Goal: Task Accomplishment & Management: Manage account settings

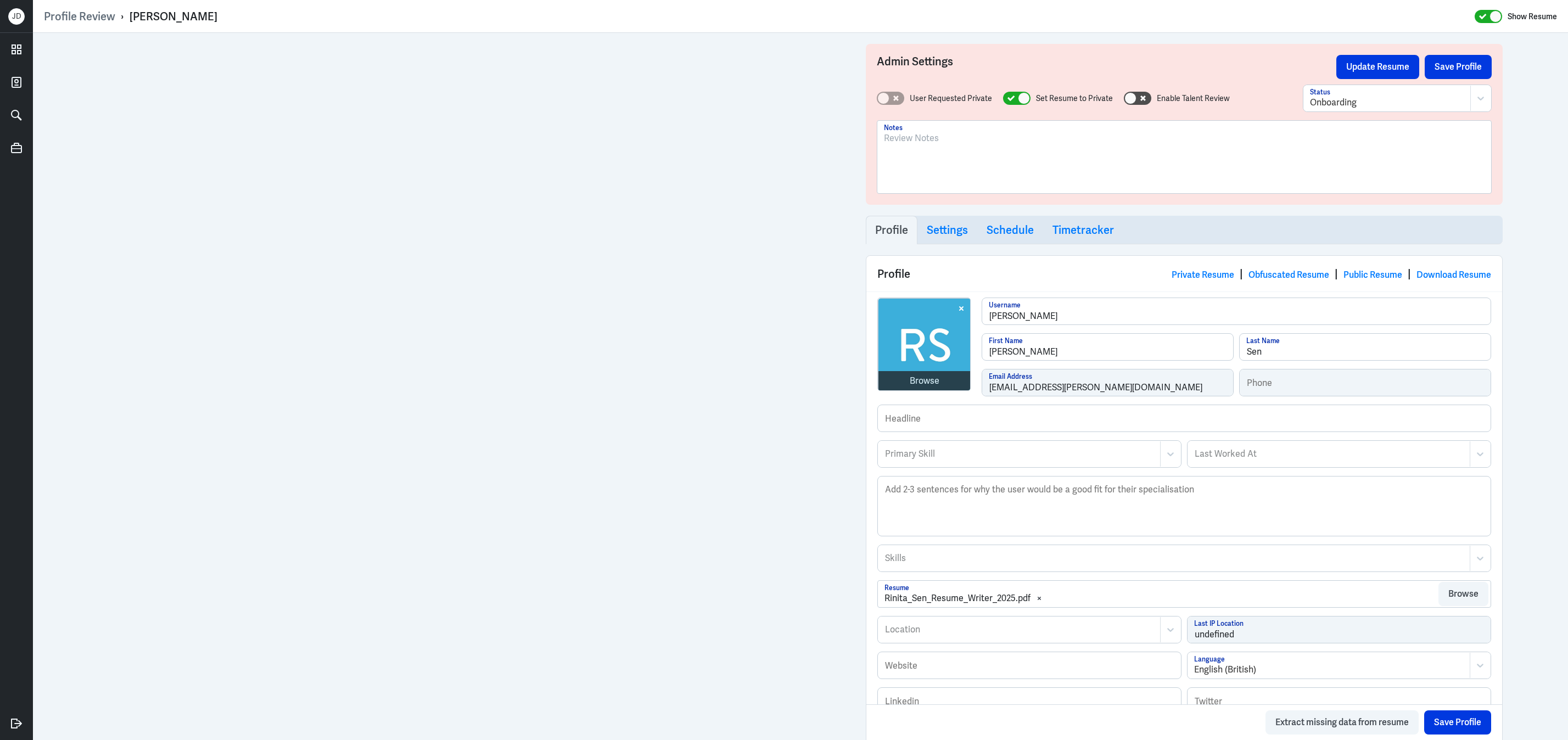
click at [988, 183] on div at bounding box center [1184, 162] width 601 height 60
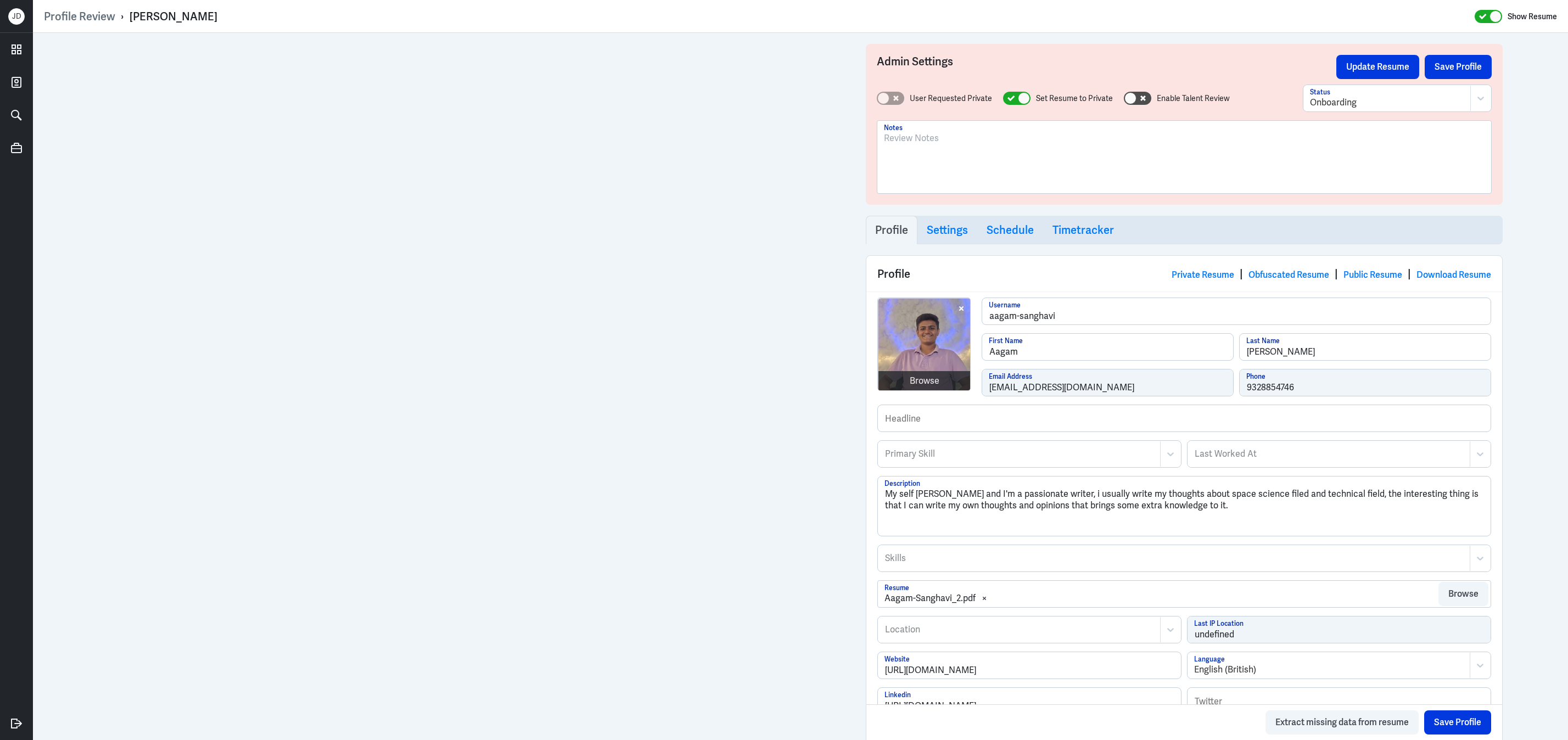
click at [1006, 171] on div at bounding box center [1184, 162] width 601 height 60
click at [966, 184] on div "To enrich screen reader interactions, please activate Accessibility in Grammarl…" at bounding box center [1184, 162] width 601 height 60
click at [1463, 67] on button "Save Profile" at bounding box center [1458, 67] width 67 height 24
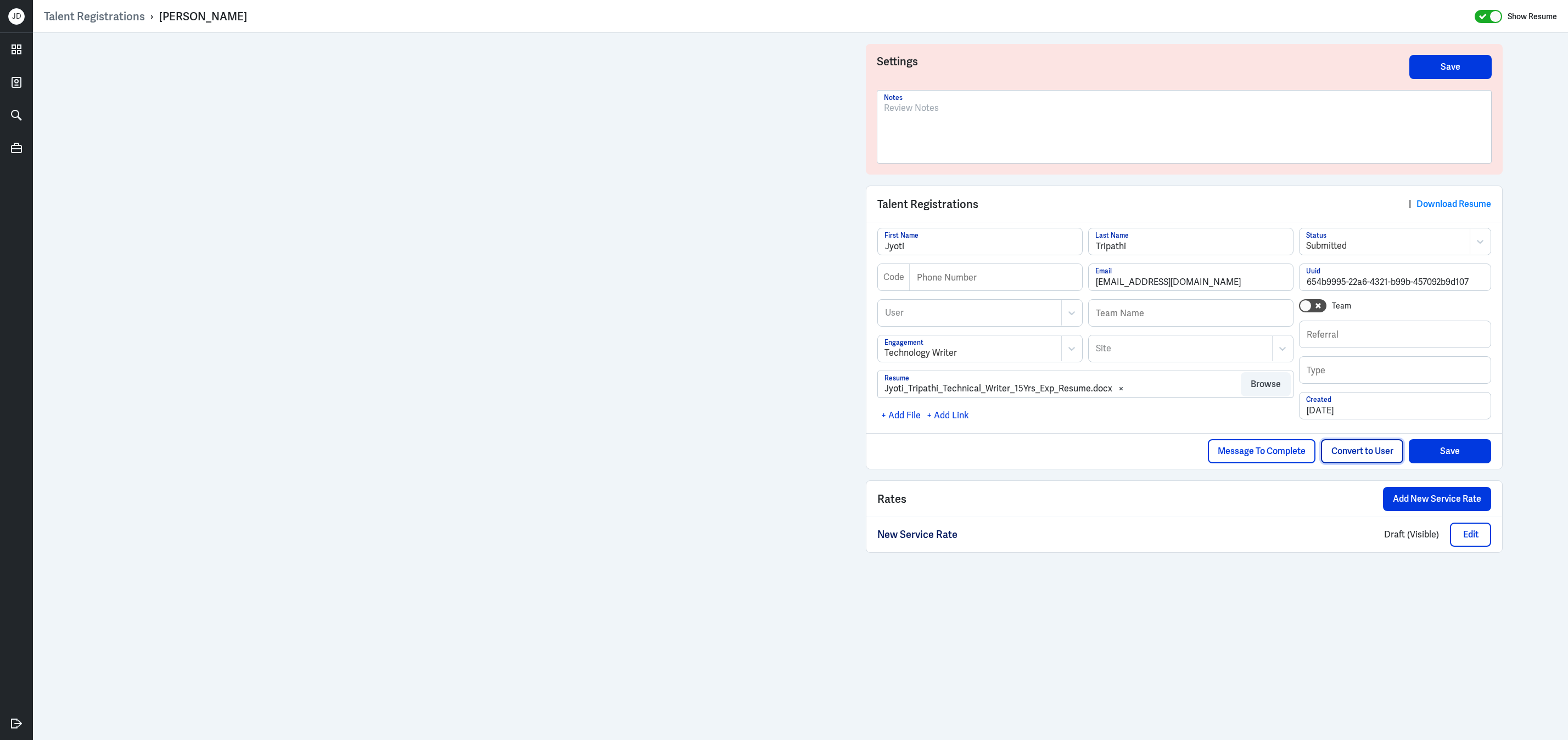
click at [1359, 460] on button "Convert to User" at bounding box center [1362, 451] width 82 height 24
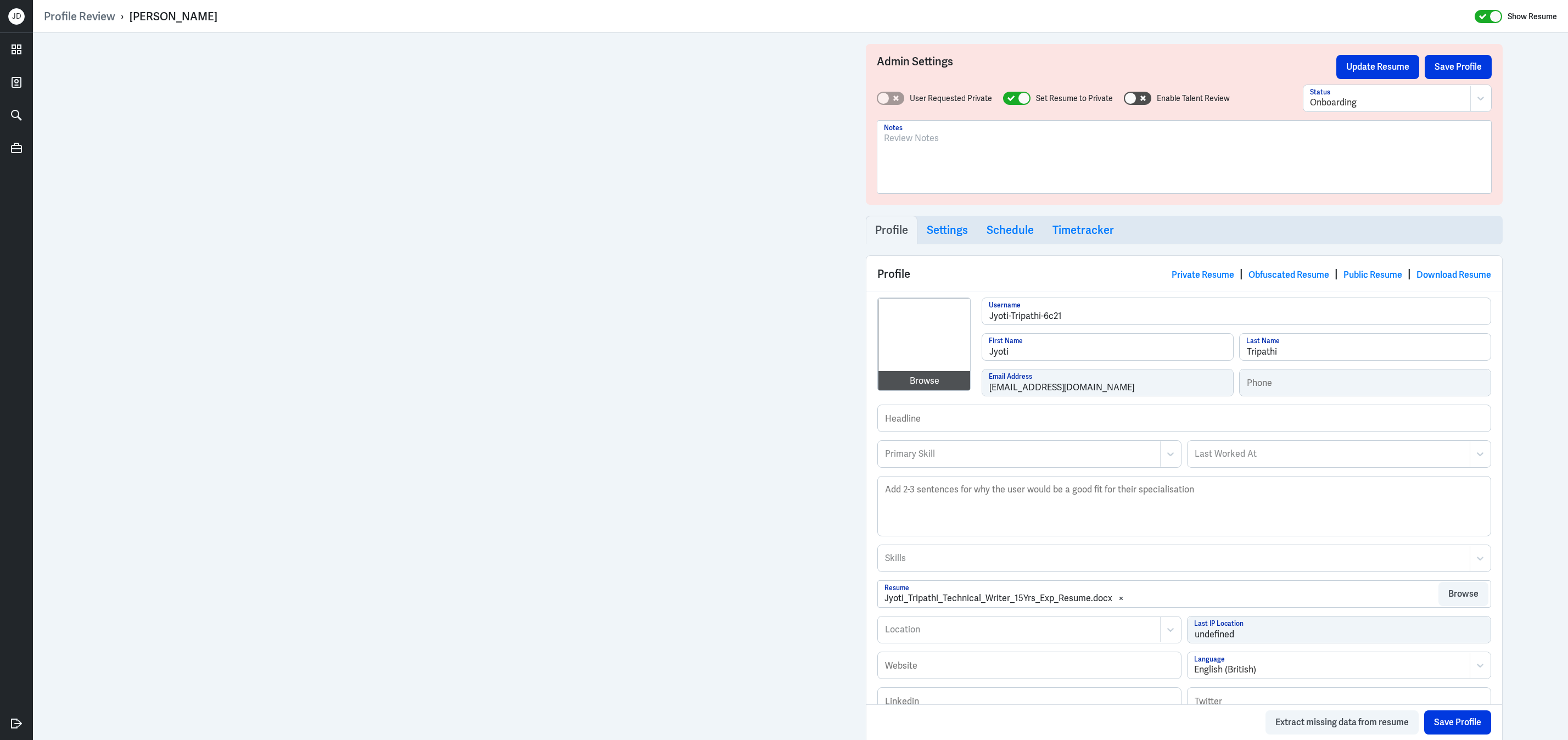
click at [997, 181] on div at bounding box center [1184, 162] width 601 height 60
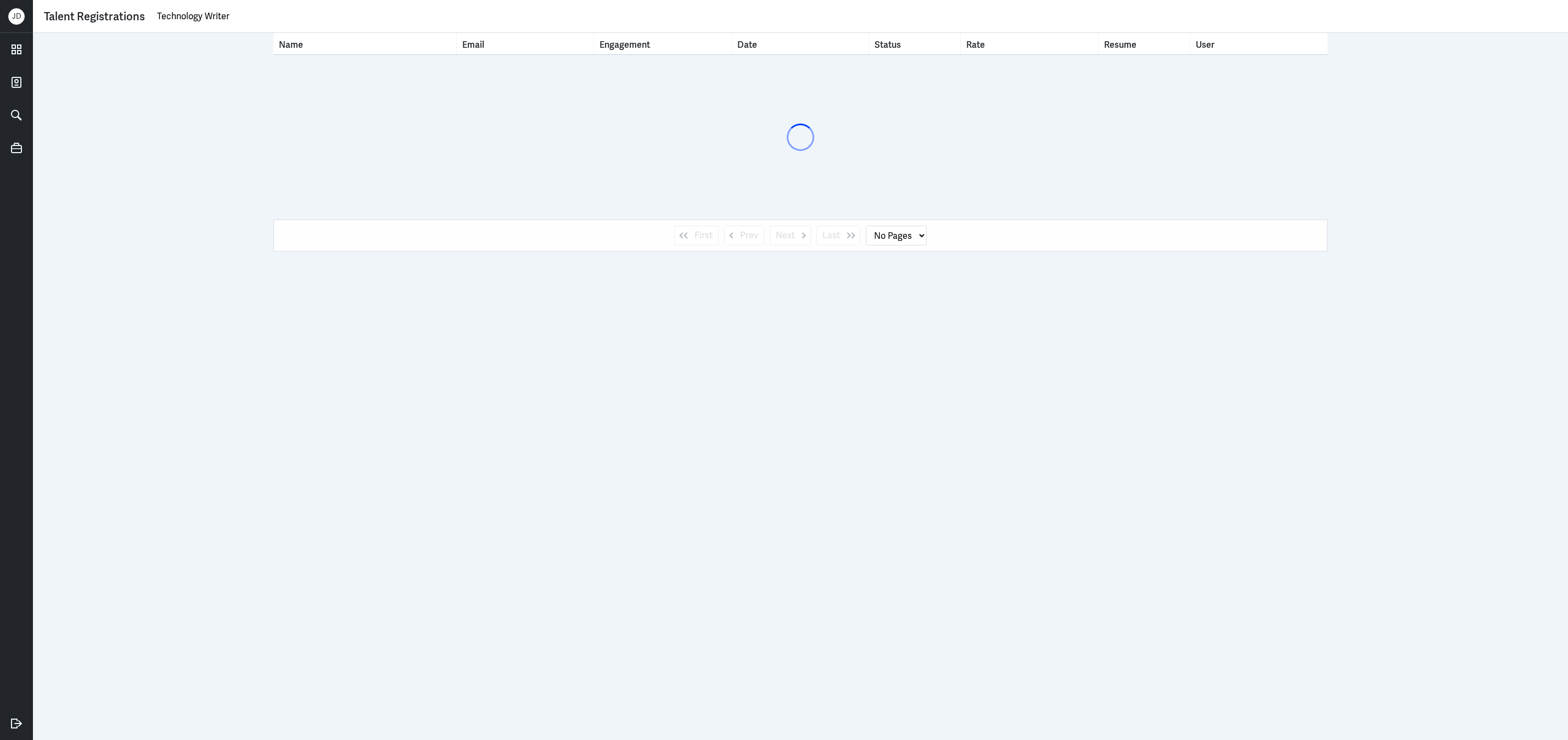
select select "1"
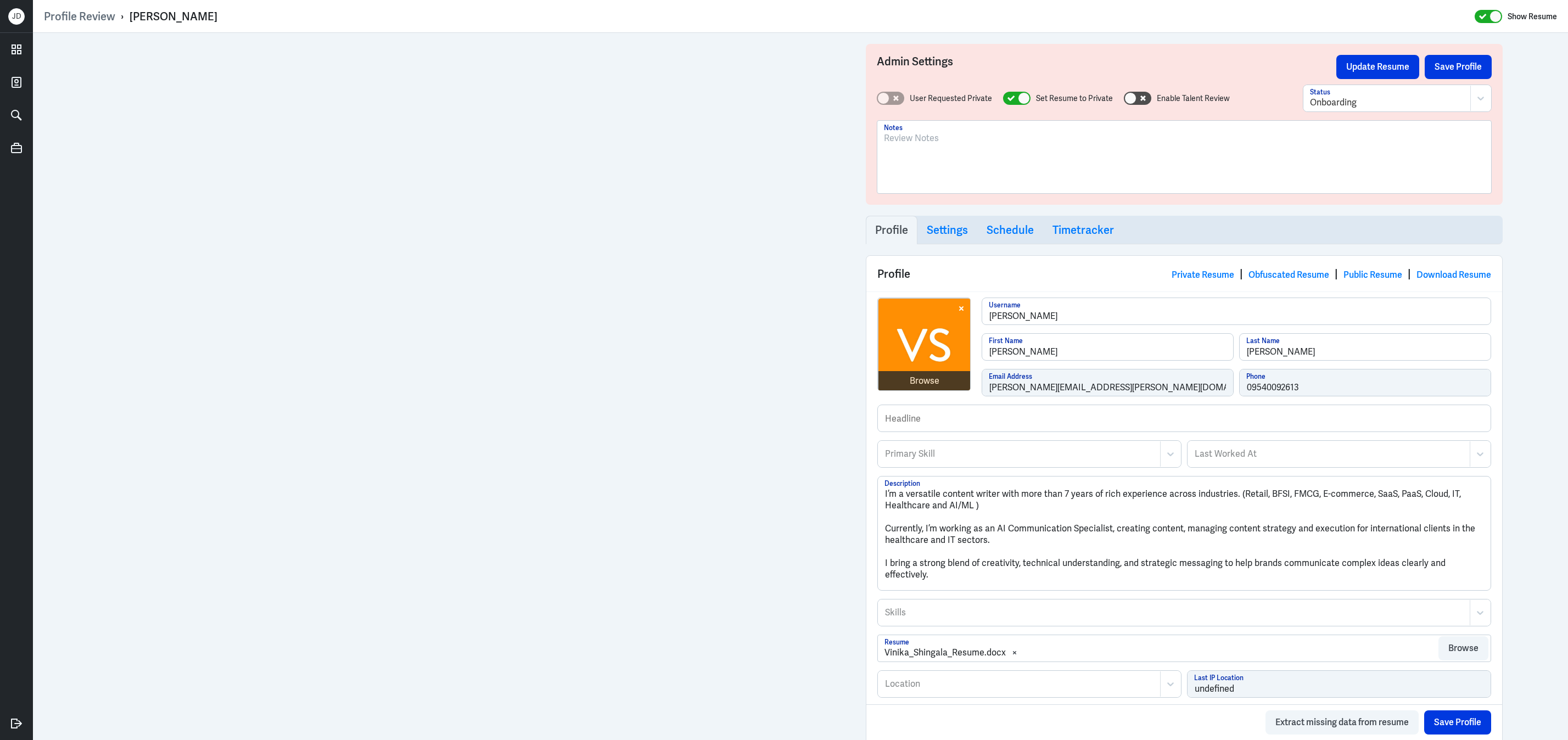
click at [858, 389] on div "Admin Settings Update Resume Save Profile User Requested Private Set Resume to …" at bounding box center [1184, 627] width 659 height 1190
